Goal: Task Accomplishment & Management: Complete application form

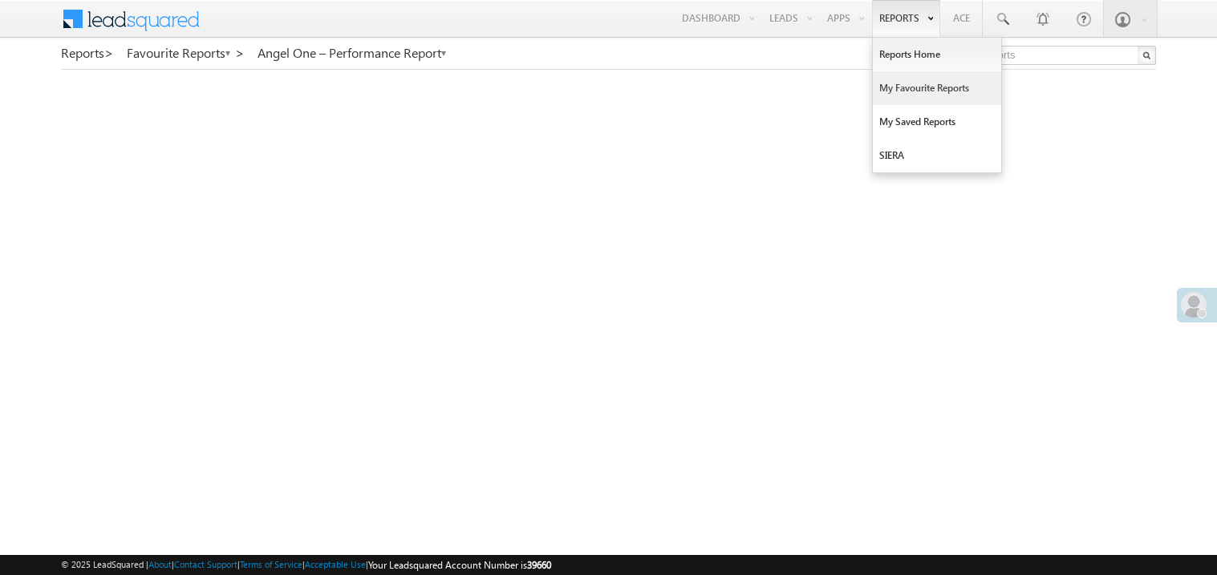
click at [908, 84] on link "My Favourite Reports" at bounding box center [937, 88] width 128 height 34
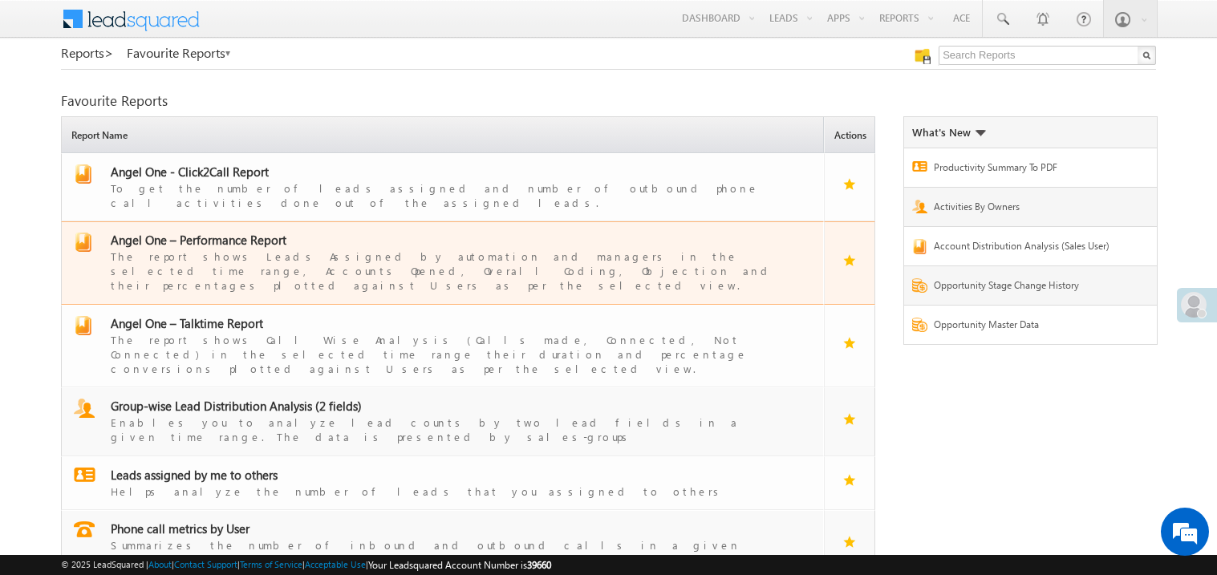
click at [268, 232] on span "Angel One – Performance Report" at bounding box center [199, 240] width 176 height 16
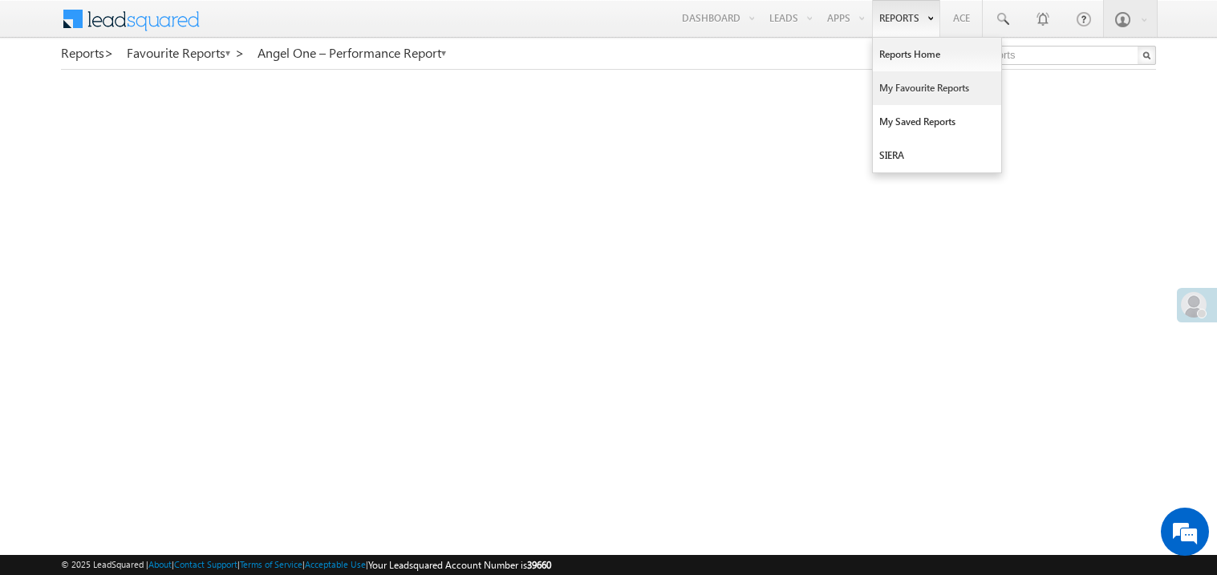
click at [918, 91] on link "My Favourite Reports" at bounding box center [937, 88] width 128 height 34
click at [904, 86] on link "My Favourite Reports" at bounding box center [937, 88] width 128 height 34
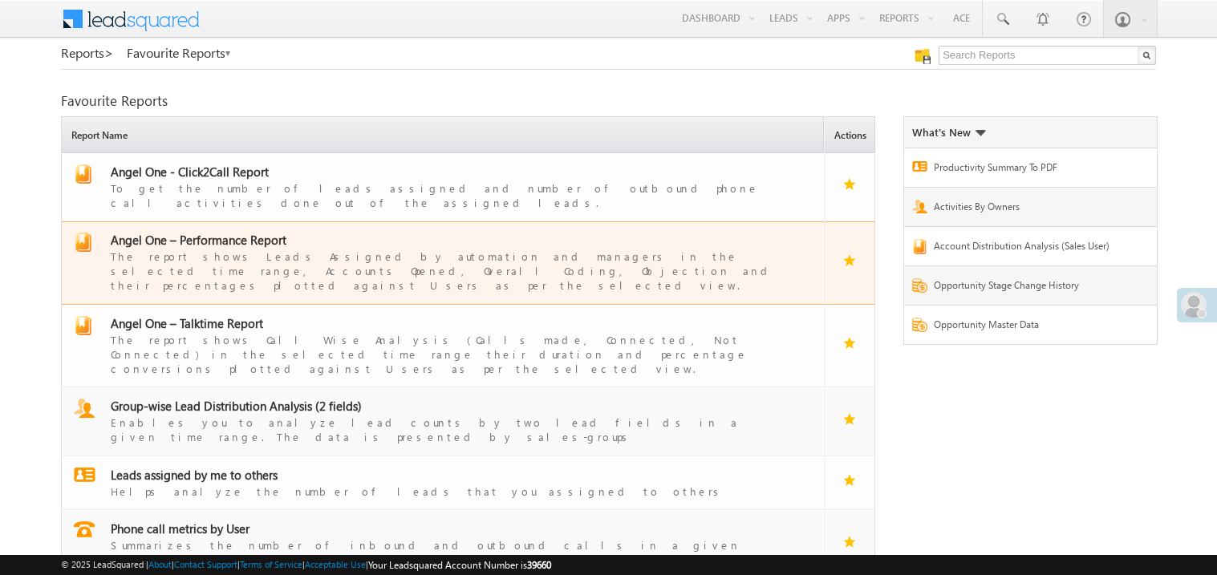
click at [153, 248] on div "The report shows Leads Assigned by automation and managers in the selected time…" at bounding box center [453, 270] width 684 height 45
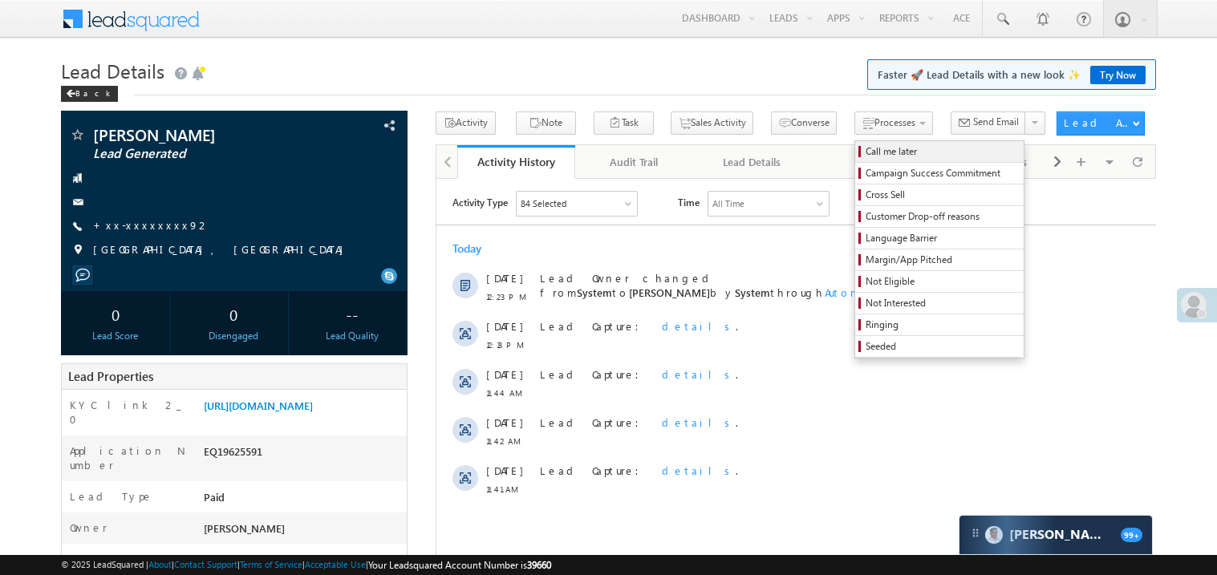
click at [866, 157] on span "Call me later" at bounding box center [942, 151] width 152 height 14
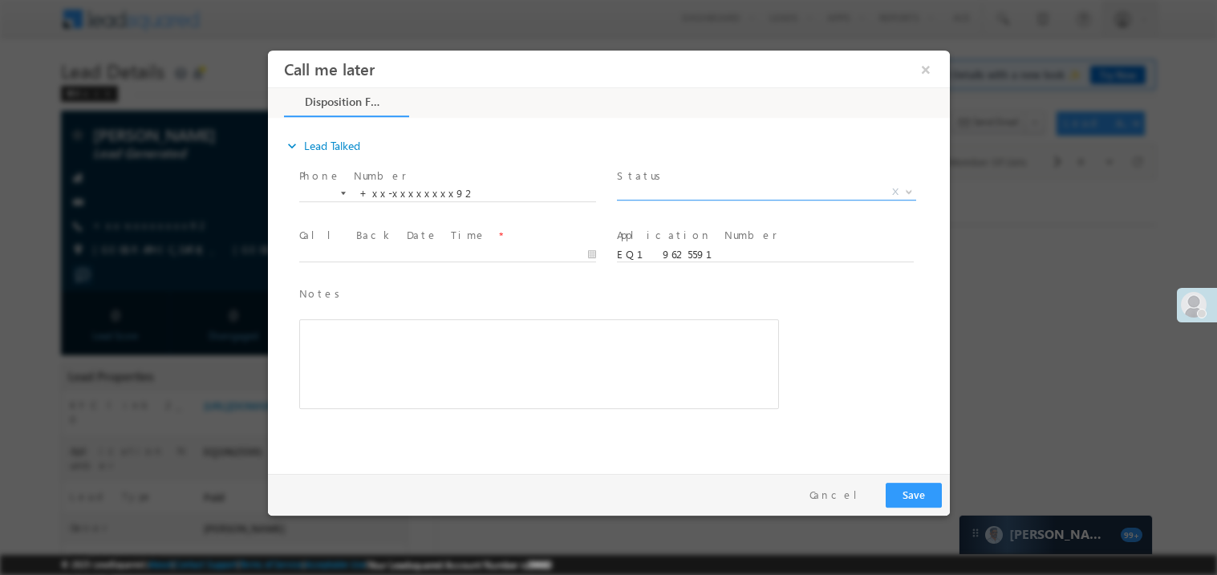
click at [692, 195] on span "X" at bounding box center [765, 192] width 299 height 16
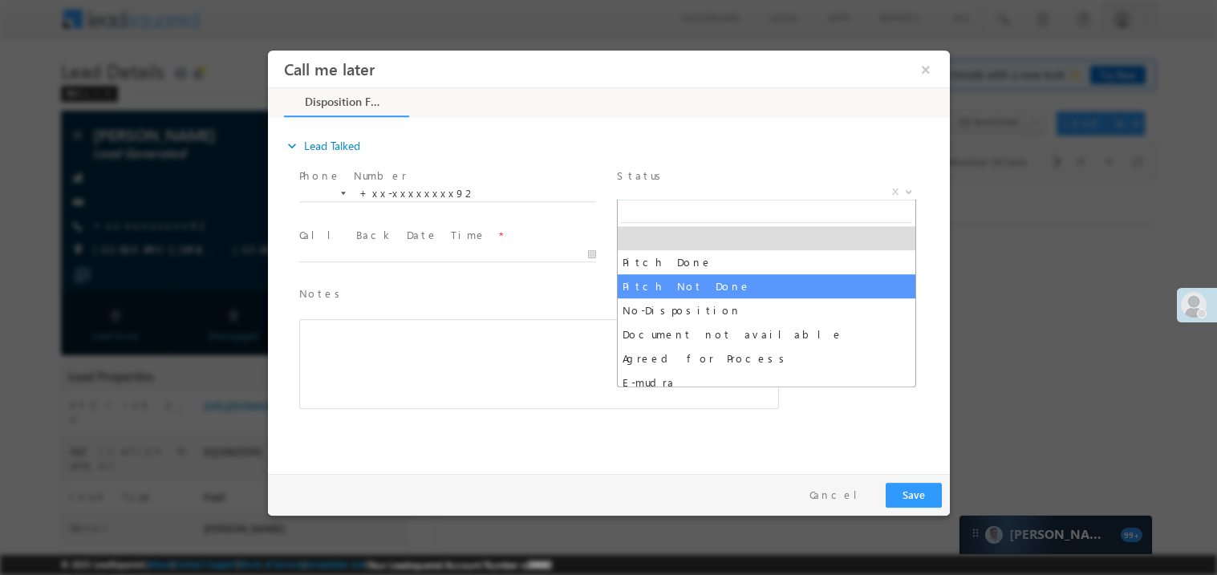
select select "Pitch Not Done"
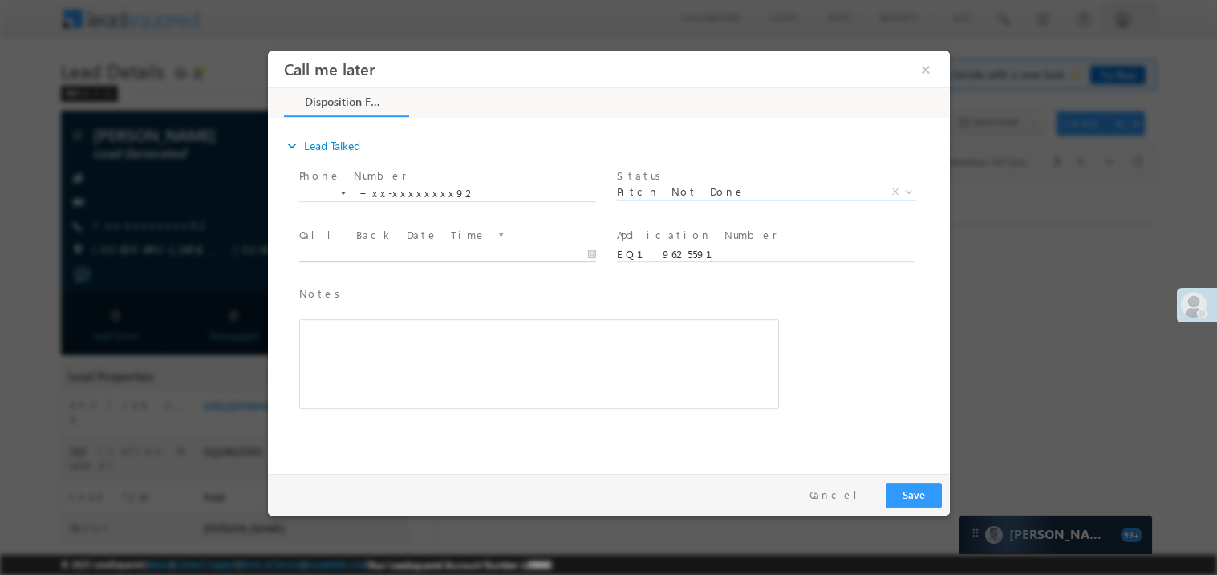
click at [491, 249] on input "text" at bounding box center [447, 254] width 297 height 16
type input "09/07/25 1:15 PM"
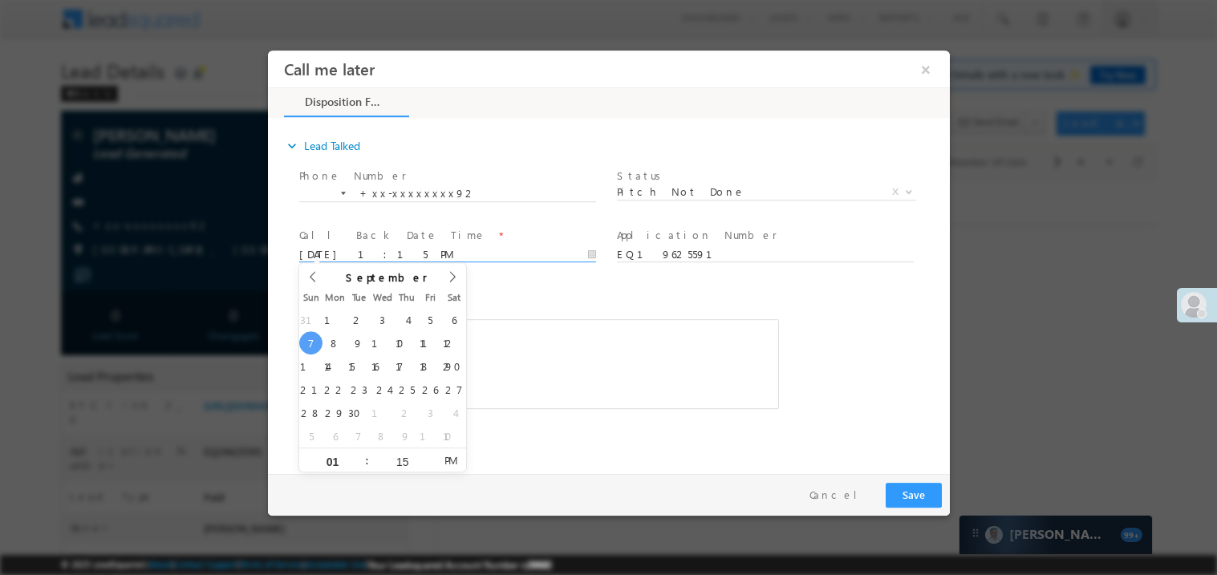
click at [526, 347] on div "Rich Text Editor, 40788eee-0fb2-11ec-a811-0adc8a9d82c2__tab1__section1__Notes__…" at bounding box center [539, 364] width 480 height 90
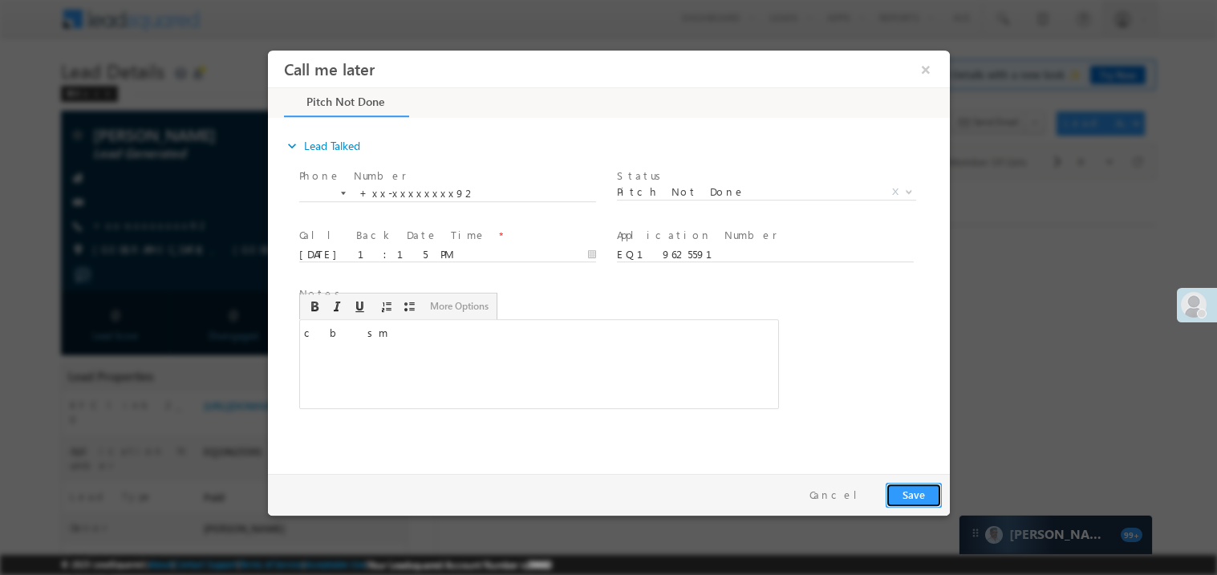
click at [914, 495] on button "Save" at bounding box center [913, 494] width 56 height 25
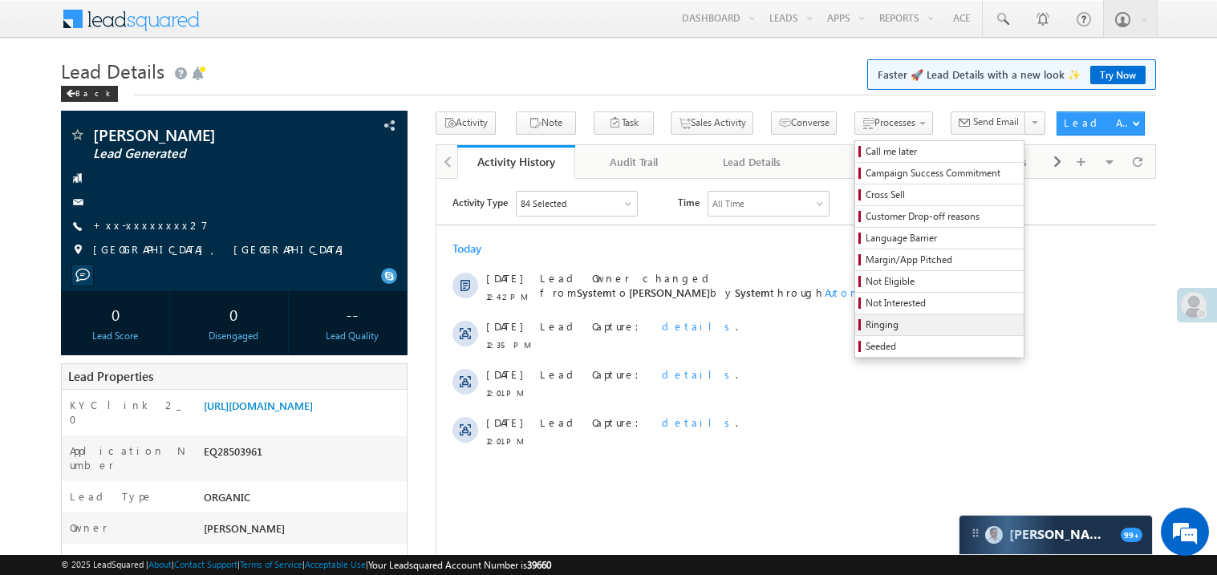
click at [866, 322] on span "Ringing" at bounding box center [942, 325] width 152 height 14
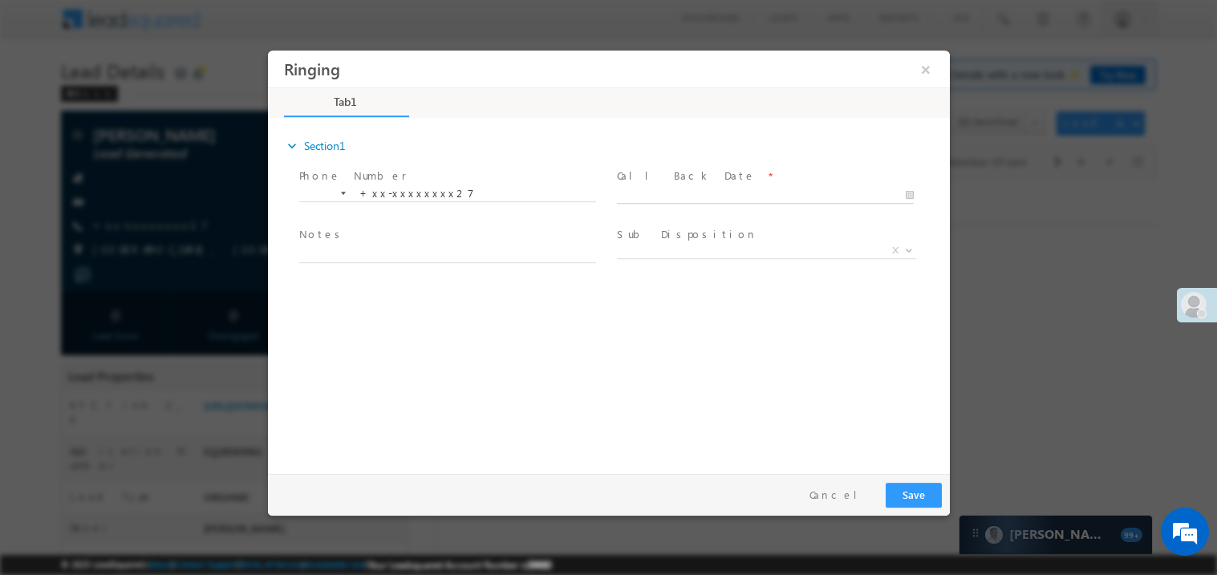
click at [652, 196] on body "Ringing ×" at bounding box center [608, 258] width 682 height 417
type input "09/07/25 1:16 PM"
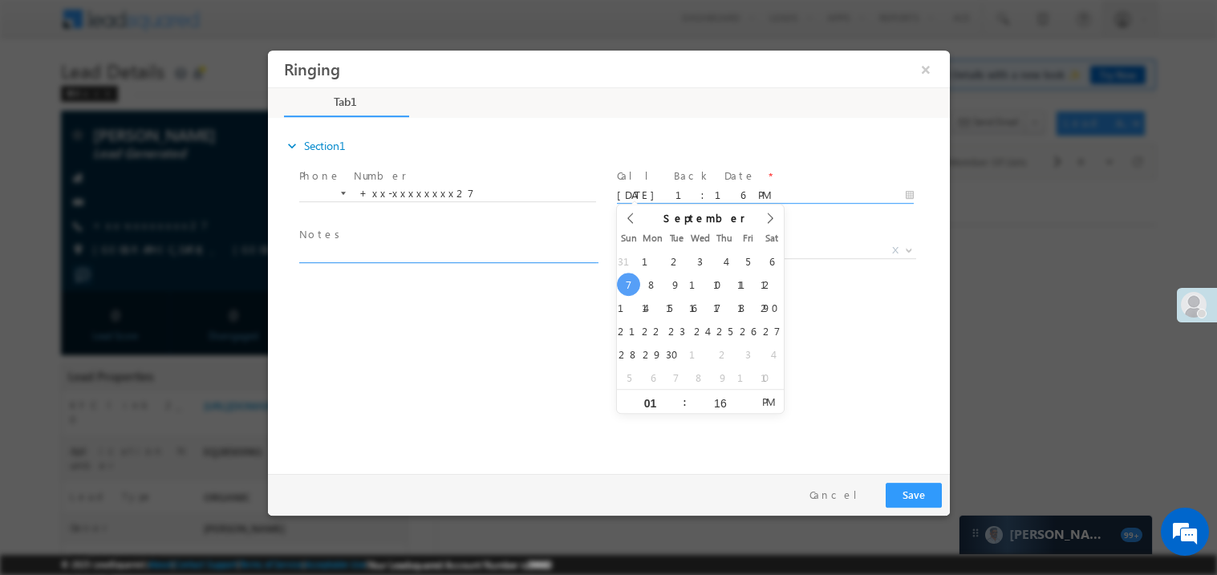
click at [488, 246] on textarea at bounding box center [447, 253] width 297 height 18
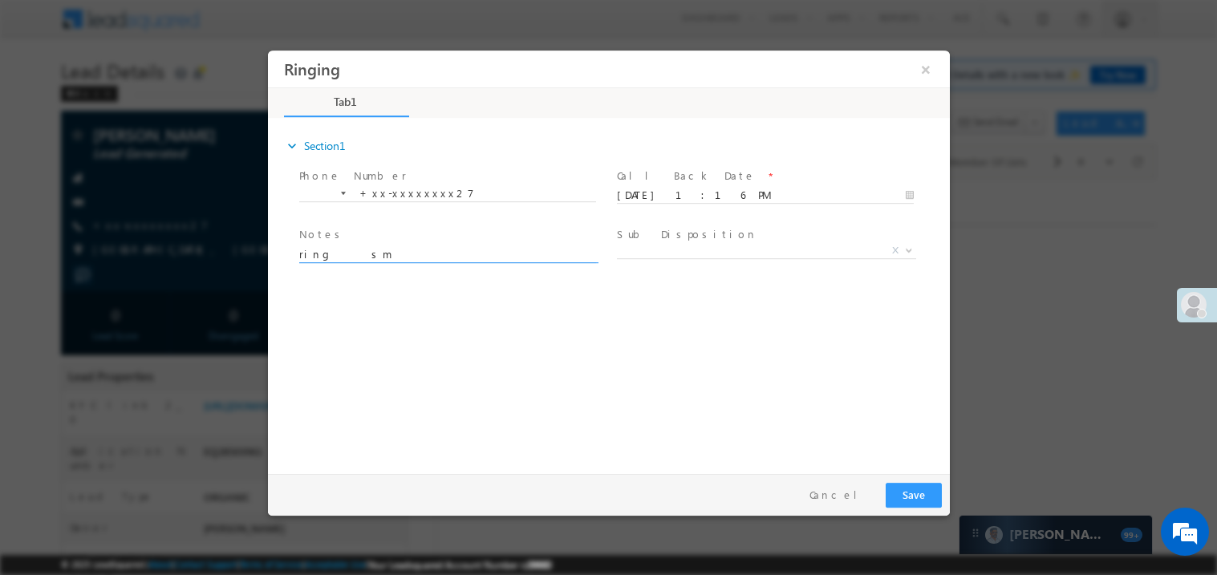
type textarea "ring sm"
click at [1051, 502] on div at bounding box center [608, 287] width 1217 height 575
click at [909, 491] on button "Save" at bounding box center [913, 494] width 56 height 25
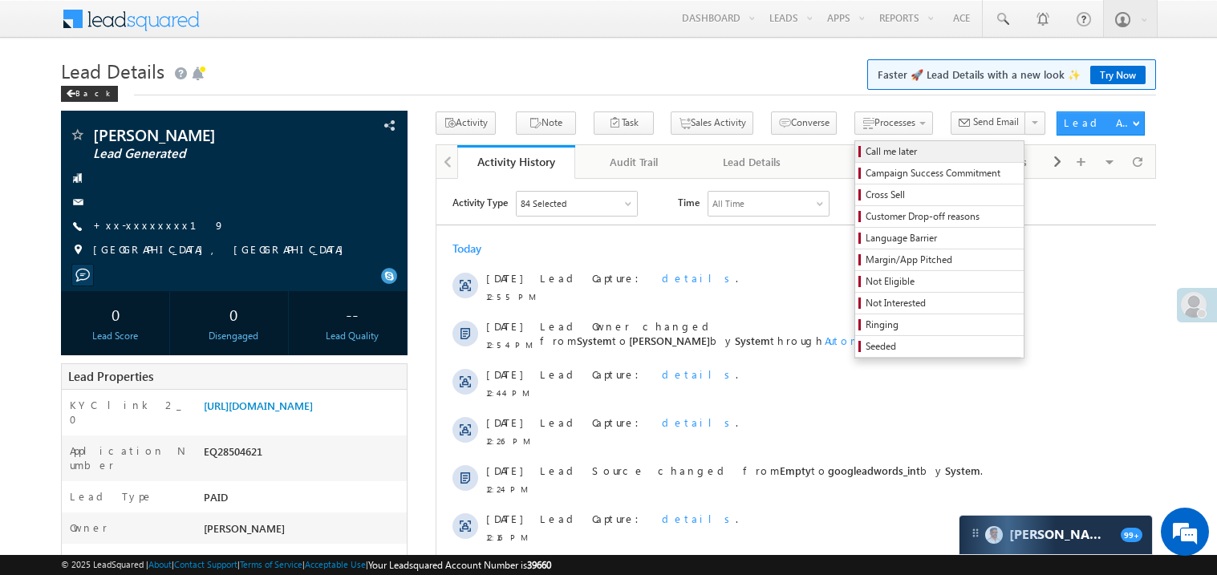
click at [866, 148] on span "Call me later" at bounding box center [942, 151] width 152 height 14
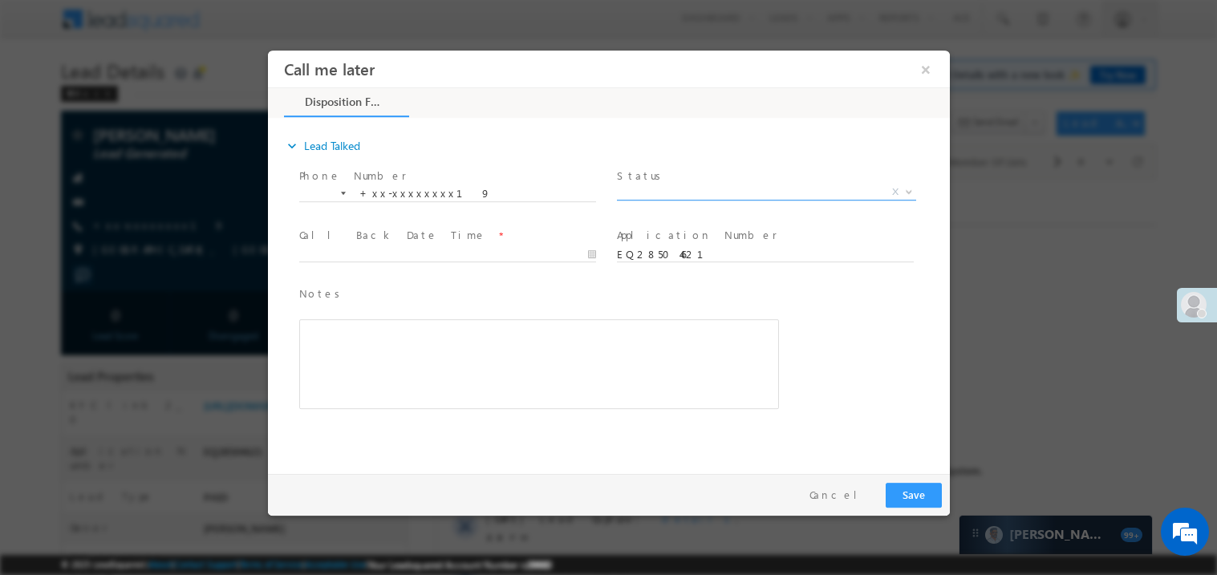
click at [689, 189] on span "X" at bounding box center [765, 192] width 299 height 16
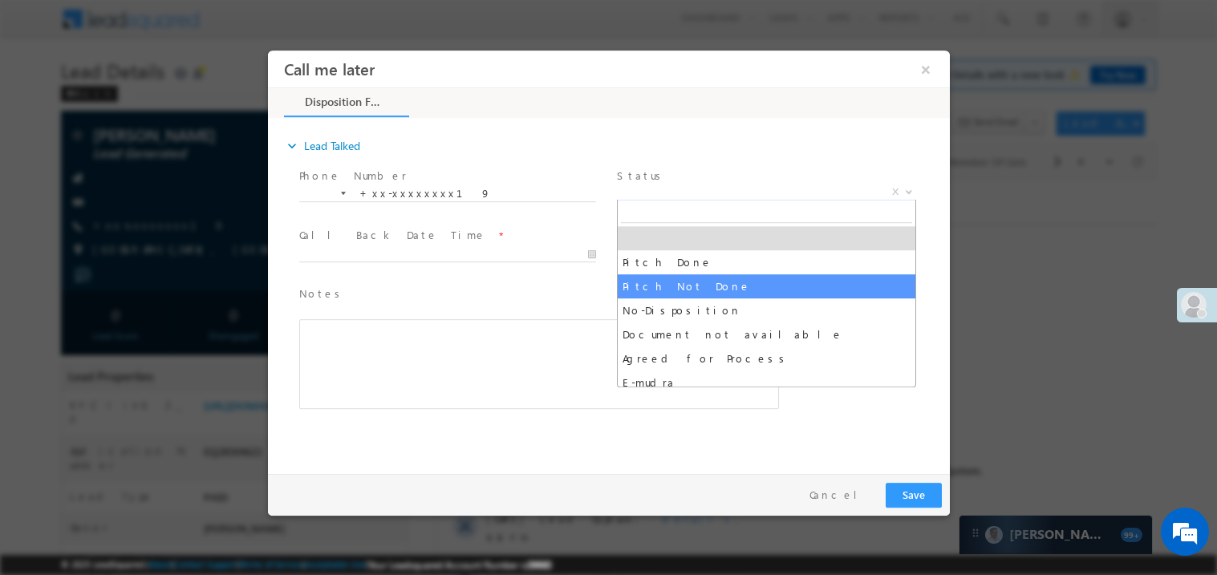
select select "Pitch Not Done"
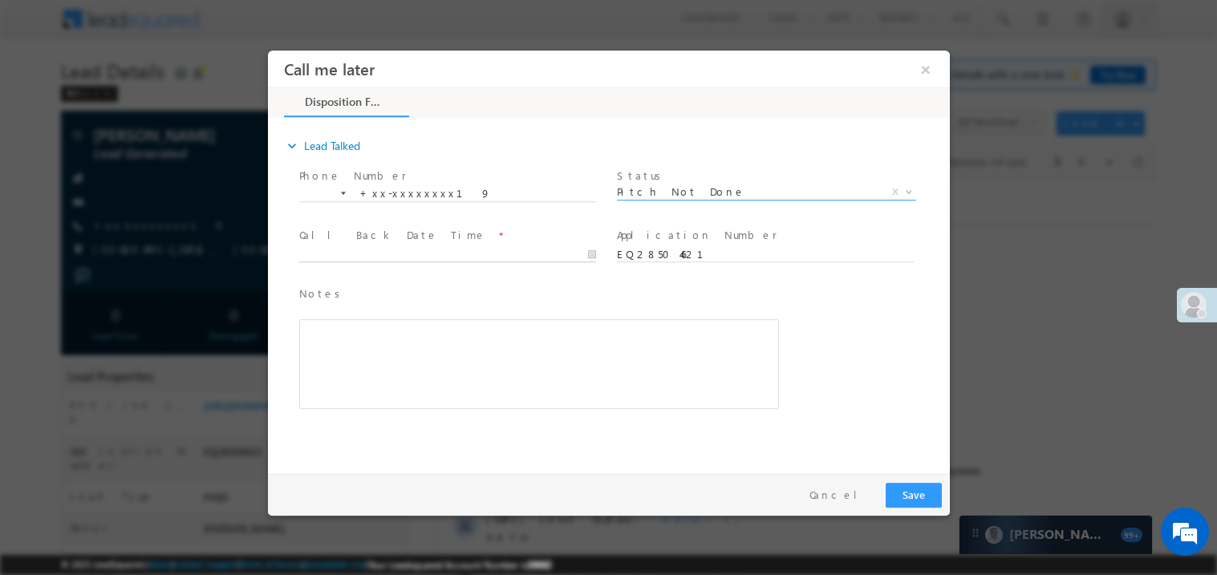
click at [533, 254] on input "text" at bounding box center [447, 254] width 297 height 16
type input "[DATE] 1:16 PM"
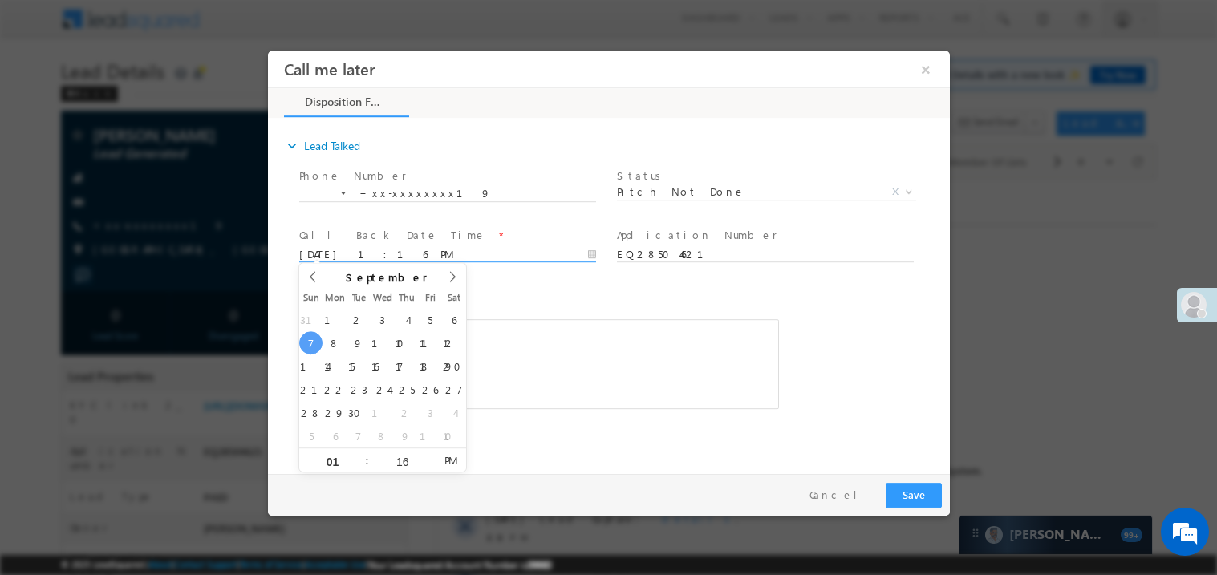
click at [490, 364] on div "Rich Text Editor, 40788eee-0fb2-11ec-a811-0adc8a9d82c2__tab1__section1__Notes__…" at bounding box center [539, 364] width 480 height 90
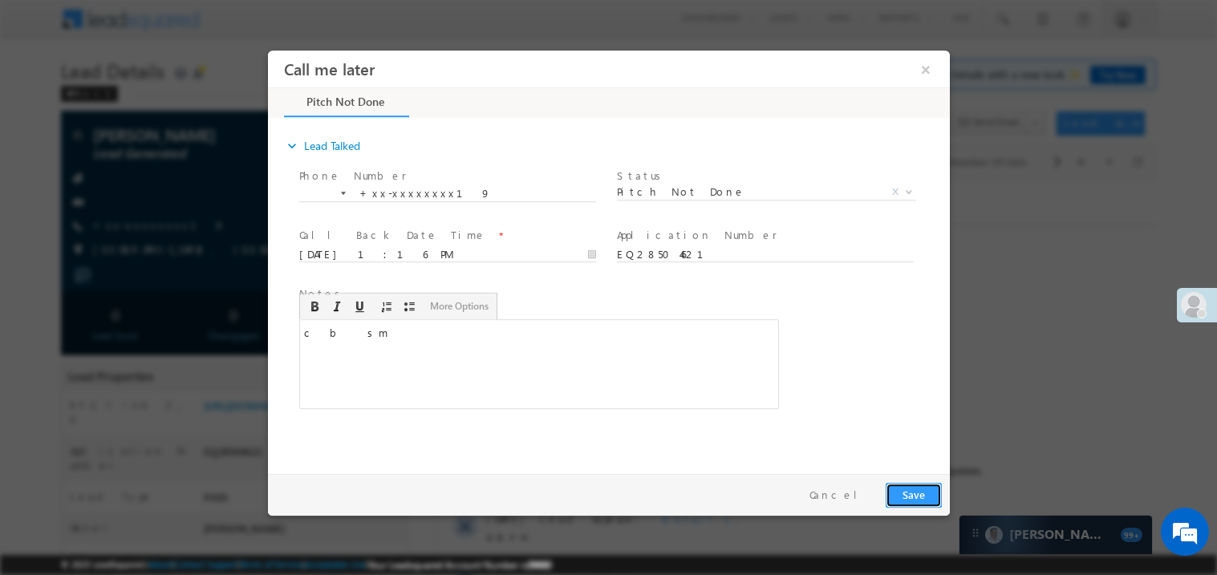
click at [900, 488] on button "Save" at bounding box center [913, 494] width 56 height 25
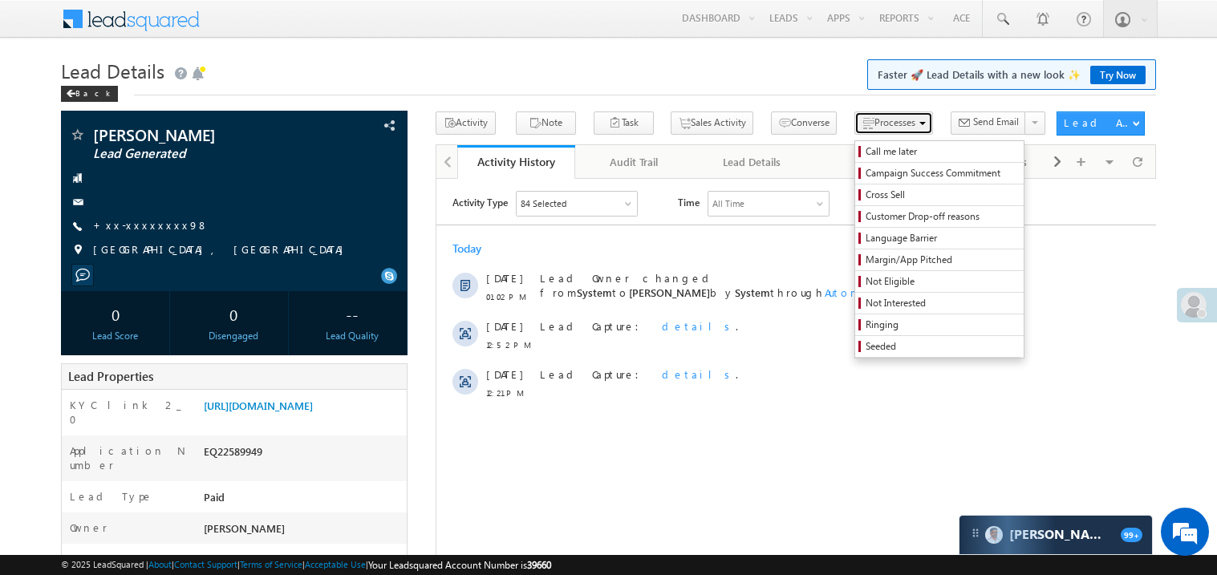
click at [875, 127] on span "Processes" at bounding box center [895, 122] width 41 height 12
click at [866, 156] on span "Call me later" at bounding box center [942, 151] width 152 height 14
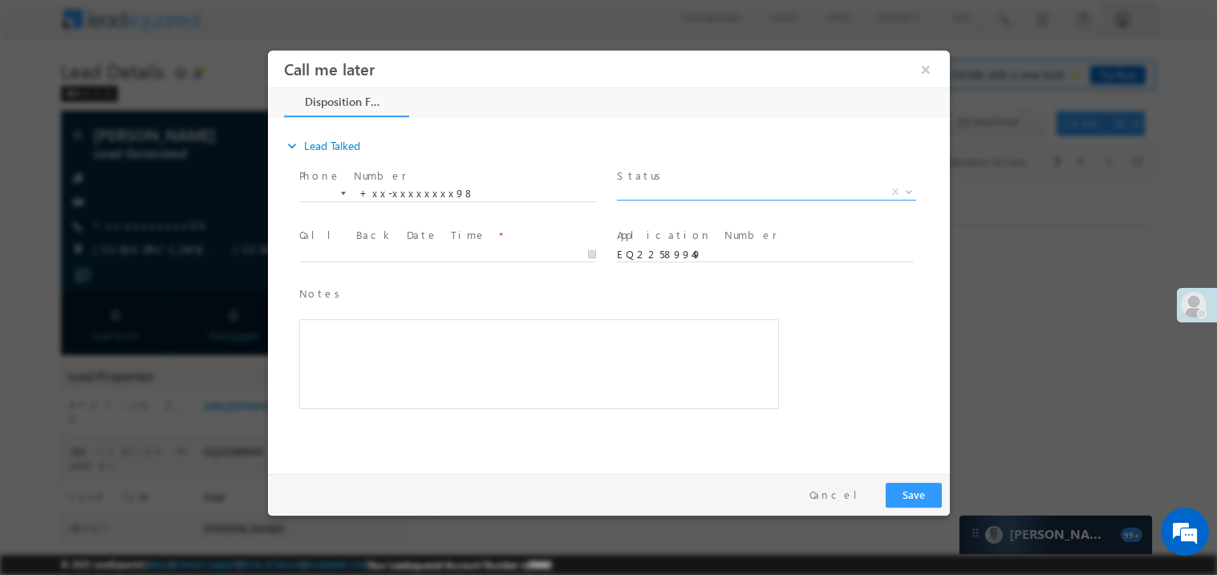
click at [674, 199] on span at bounding box center [765, 199] width 299 height 1
click at [683, 190] on span "X" at bounding box center [765, 192] width 299 height 16
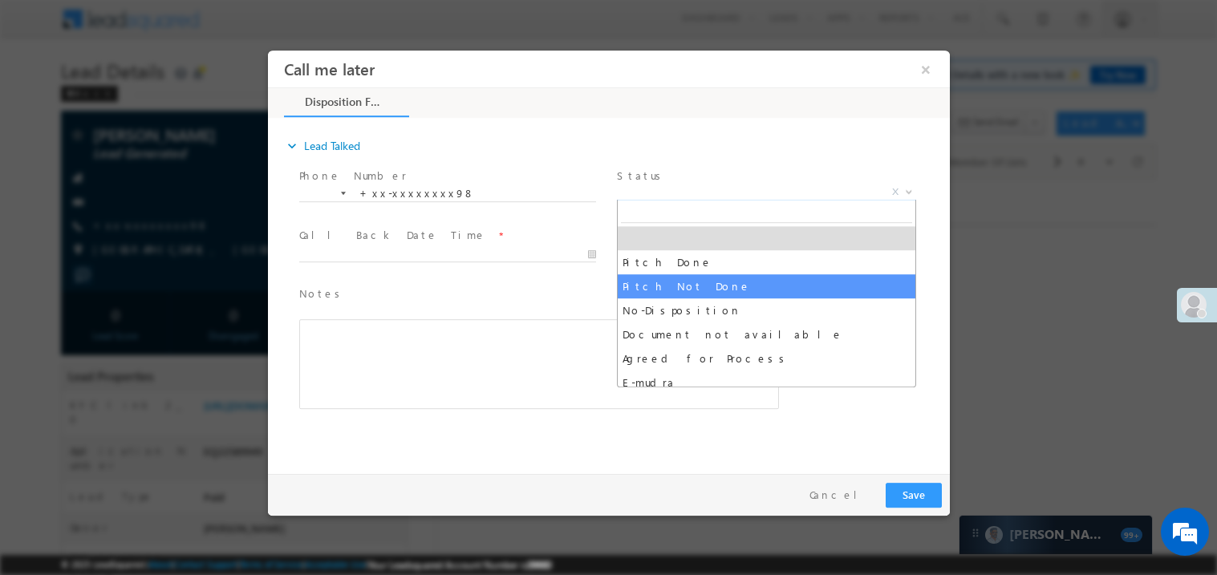
select select "Pitch Not Done"
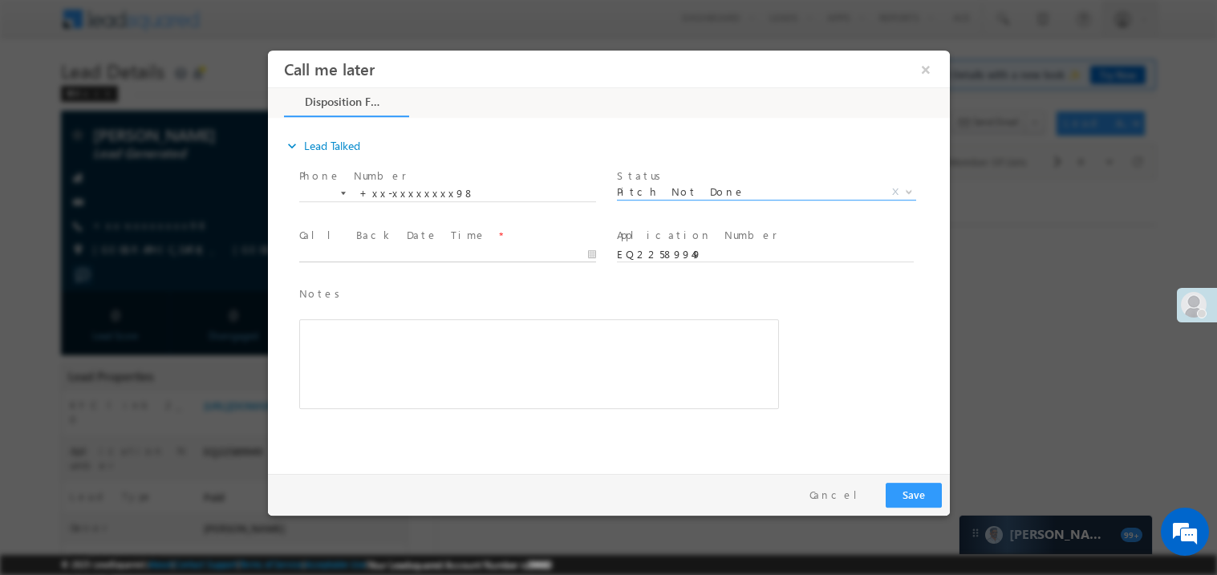
click at [506, 255] on input "text" at bounding box center [447, 254] width 297 height 16
type input "09/07/25 1:17 PM"
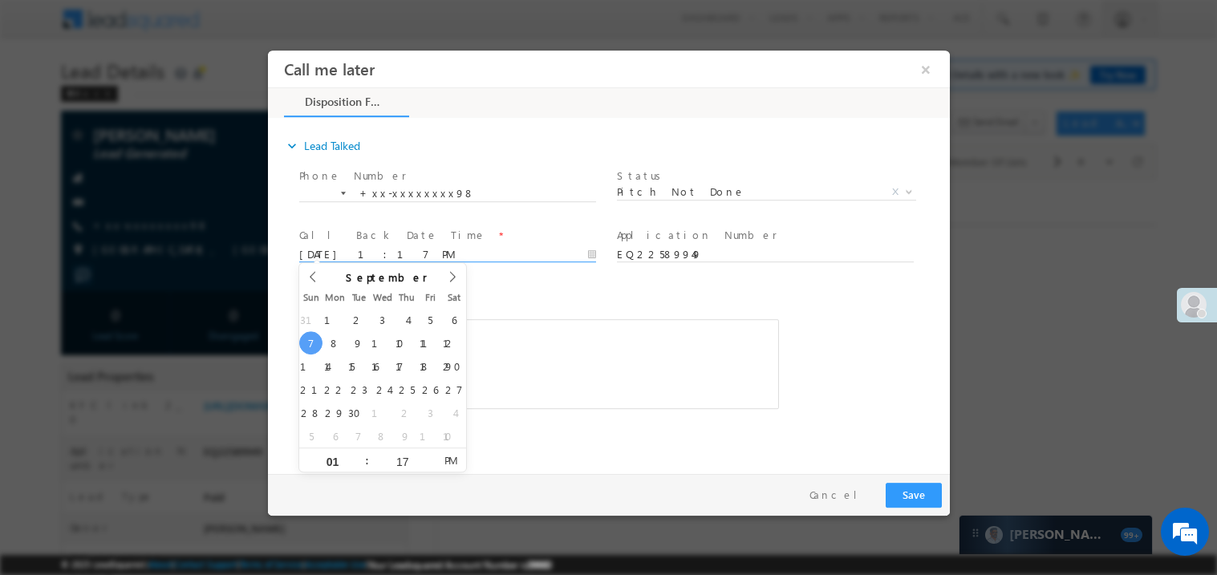
click at [514, 369] on div "Rich Text Editor, 40788eee-0fb2-11ec-a811-0adc8a9d82c2__tab1__section1__Notes__…" at bounding box center [539, 364] width 480 height 90
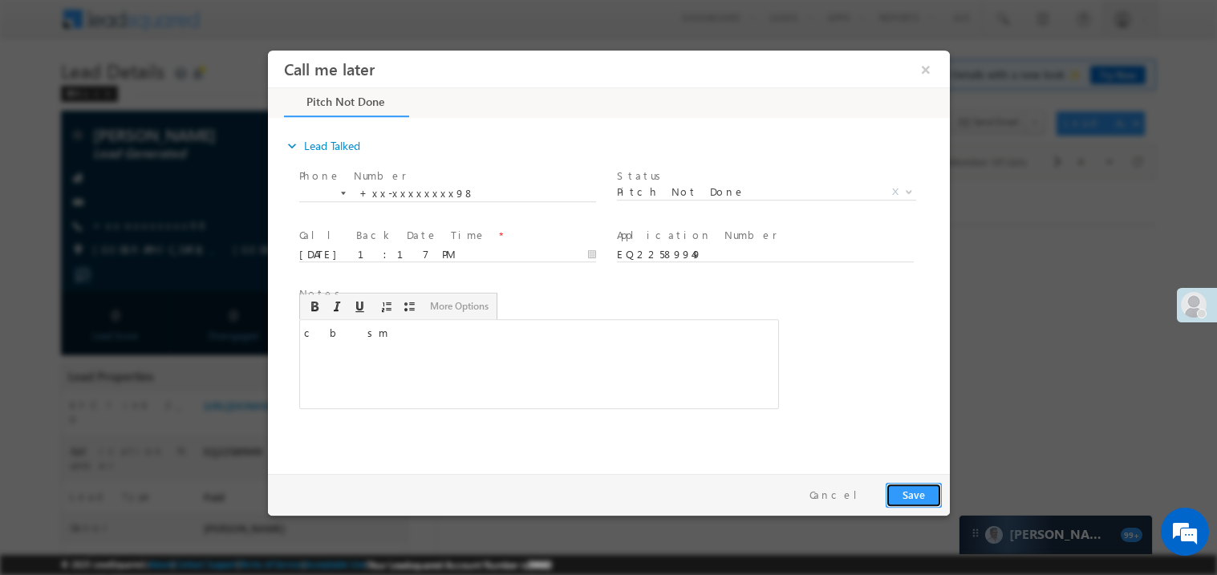
click at [930, 491] on button "Save" at bounding box center [913, 494] width 56 height 25
